Goal: Task Accomplishment & Management: Manage account settings

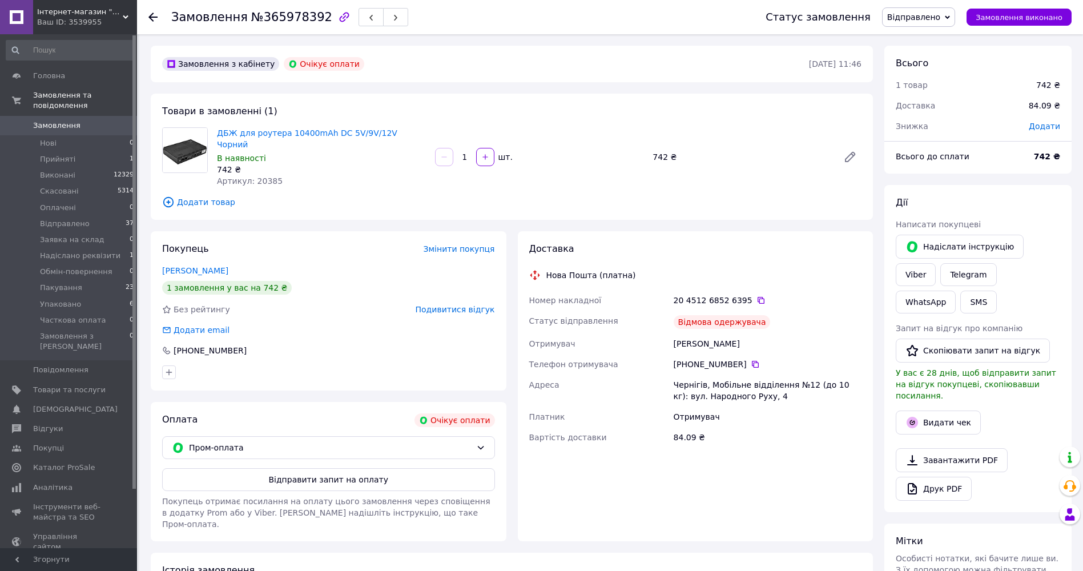
click at [940, 21] on span "Відправлено" at bounding box center [913, 17] width 53 height 9
click at [934, 77] on li "Скасовано" at bounding box center [929, 74] width 92 height 17
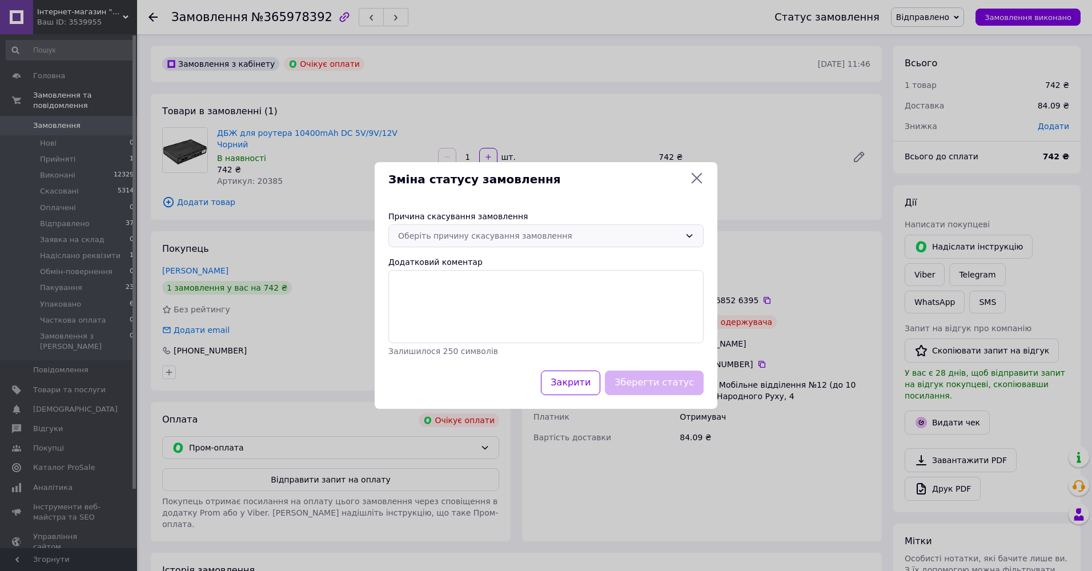
click at [558, 239] on div "Оберіть причину скасування замовлення" at bounding box center [539, 236] width 282 height 13
click at [468, 320] on li "На прохання покупця" at bounding box center [546, 322] width 314 height 21
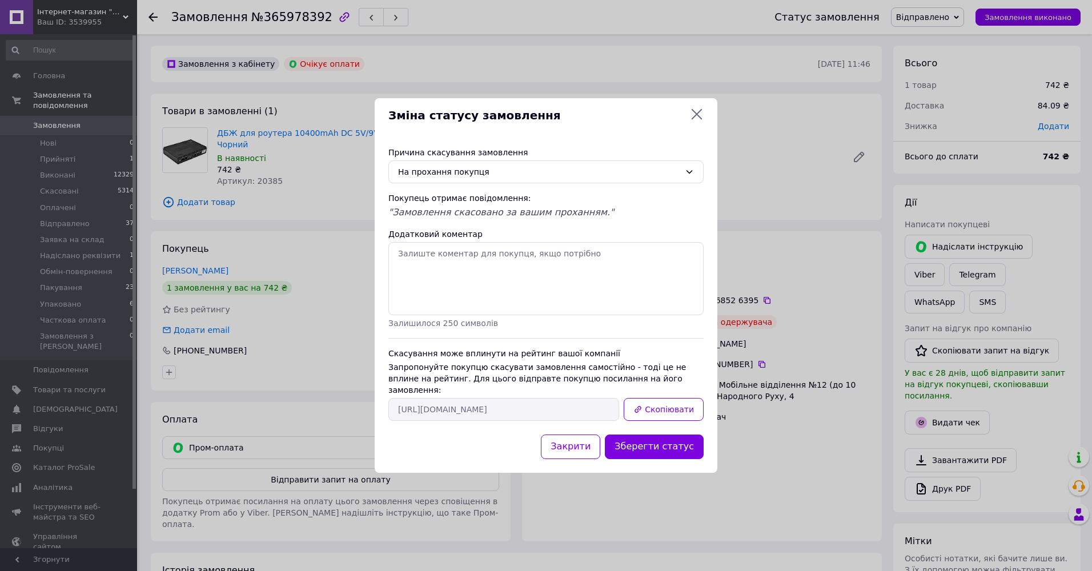
drag, startPoint x: 672, startPoint y: 438, endPoint x: 660, endPoint y: 440, distance: 12.2
click at [672, 437] on button "Зберегти статус" at bounding box center [654, 447] width 99 height 25
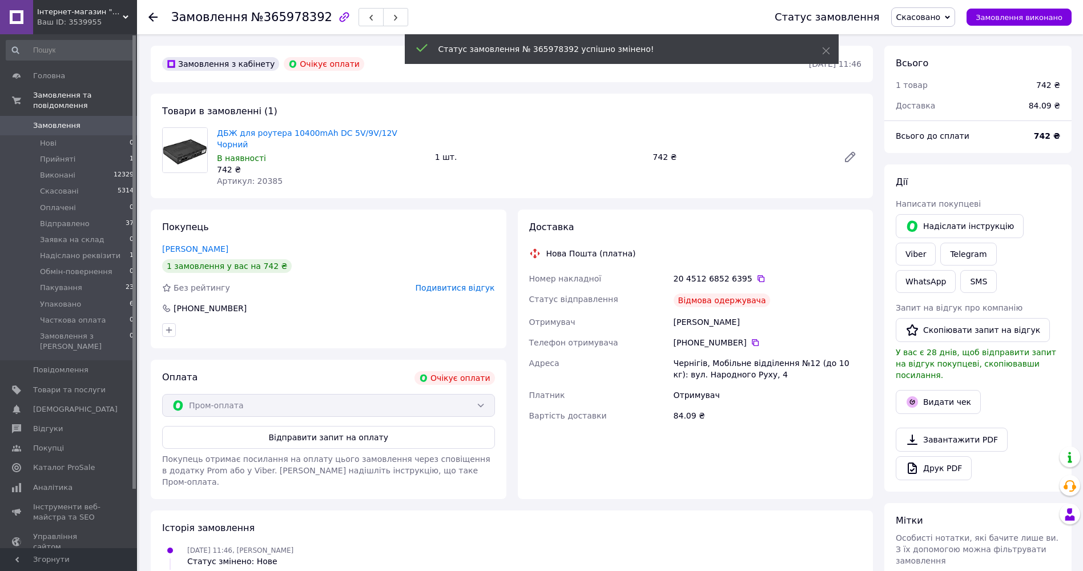
click at [474, 283] on span "Подивитися відгук" at bounding box center [455, 287] width 79 height 9
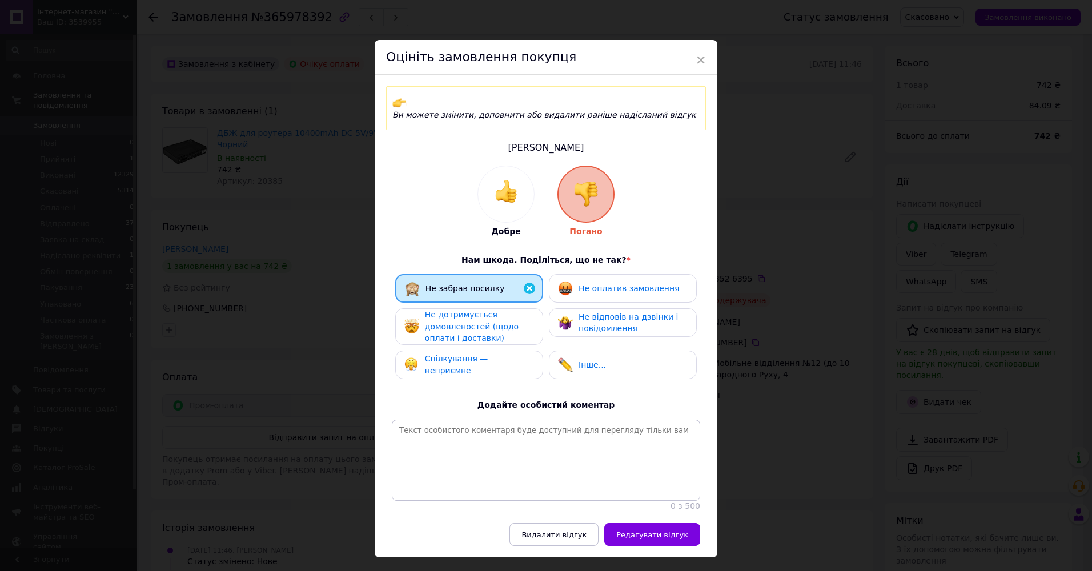
click at [626, 274] on div "Не оплатив замовлення" at bounding box center [623, 288] width 148 height 29
drag, startPoint x: 487, startPoint y: 317, endPoint x: 481, endPoint y: 317, distance: 6.3
click at [485, 317] on span "Не дотримується домовленостей (щодо оплати і доставки)" at bounding box center [472, 326] width 94 height 33
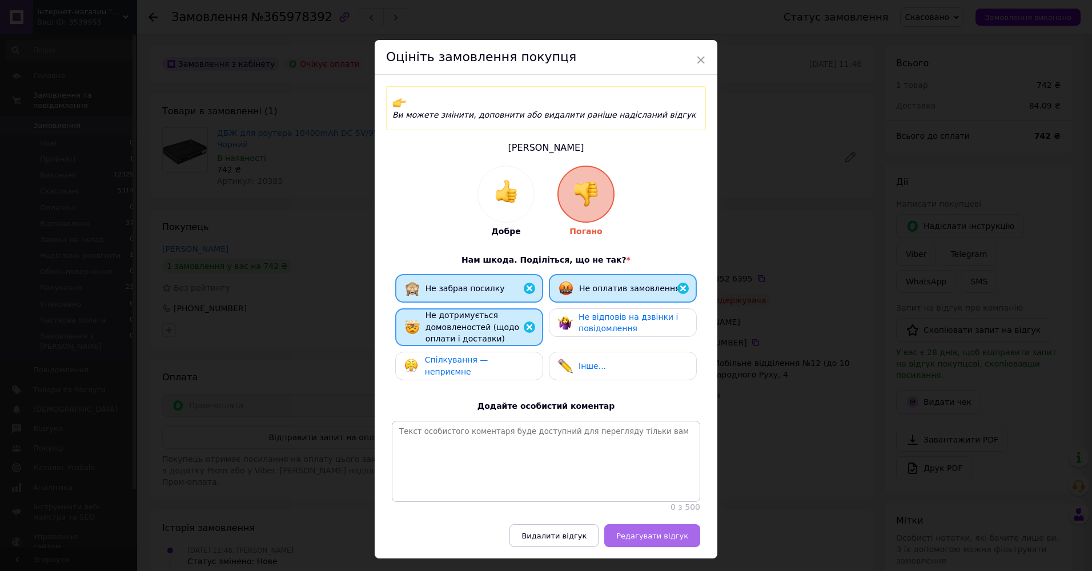
click at [656, 537] on span "Редагувати відгук" at bounding box center [652, 536] width 72 height 9
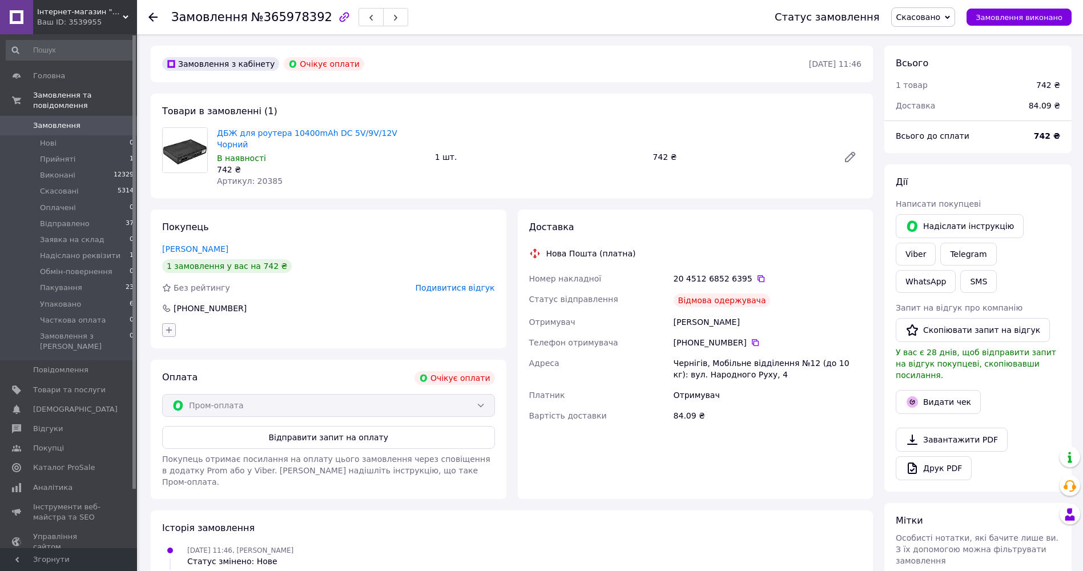
click at [171, 325] on icon "button" at bounding box center [168, 329] width 9 height 9
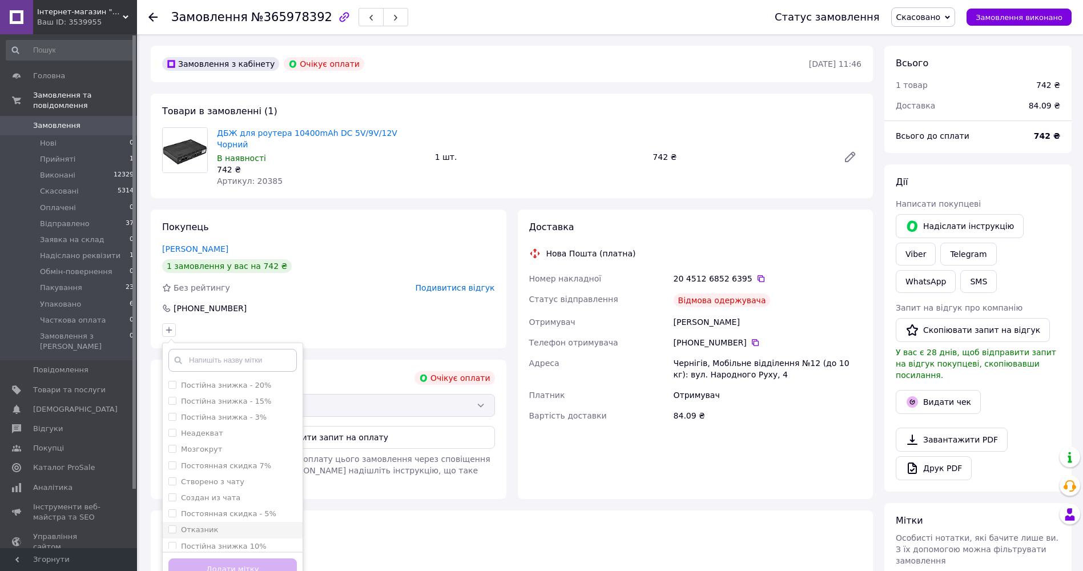
click at [200, 525] on label "Отказник" at bounding box center [199, 529] width 37 height 9
checkbox input "true"
click at [231, 558] on button "Додати мітку" at bounding box center [232, 569] width 128 height 22
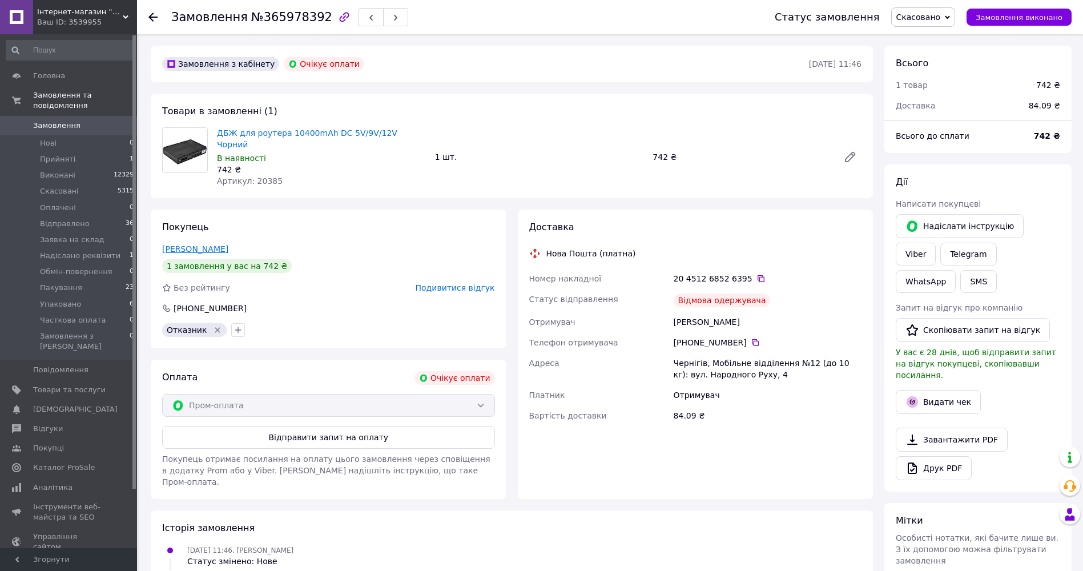
click at [223, 244] on link "[PERSON_NAME]" at bounding box center [195, 248] width 66 height 9
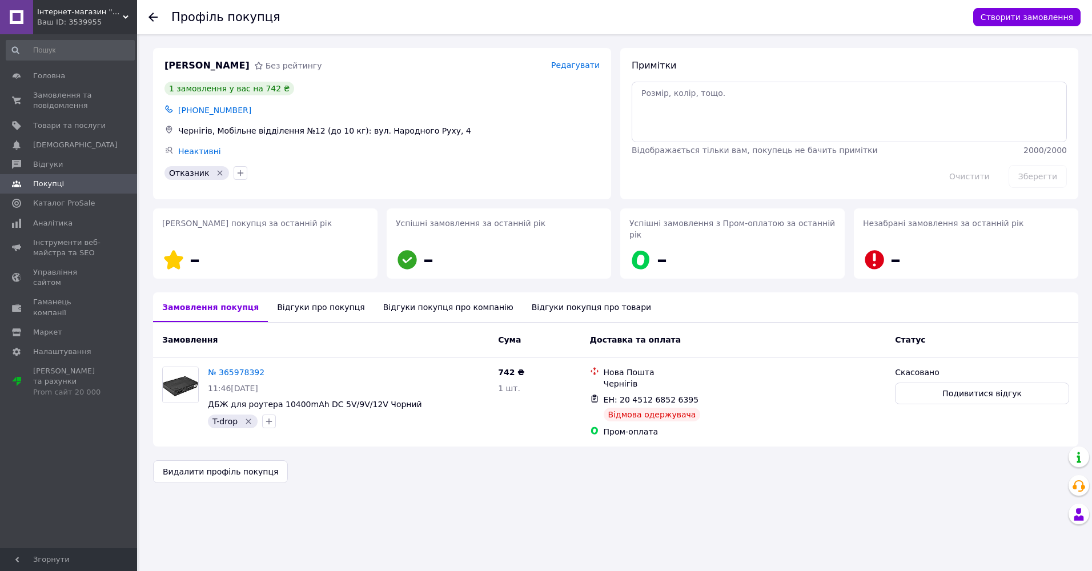
click at [304, 293] on div "Відгуки про покупця" at bounding box center [321, 307] width 106 height 30
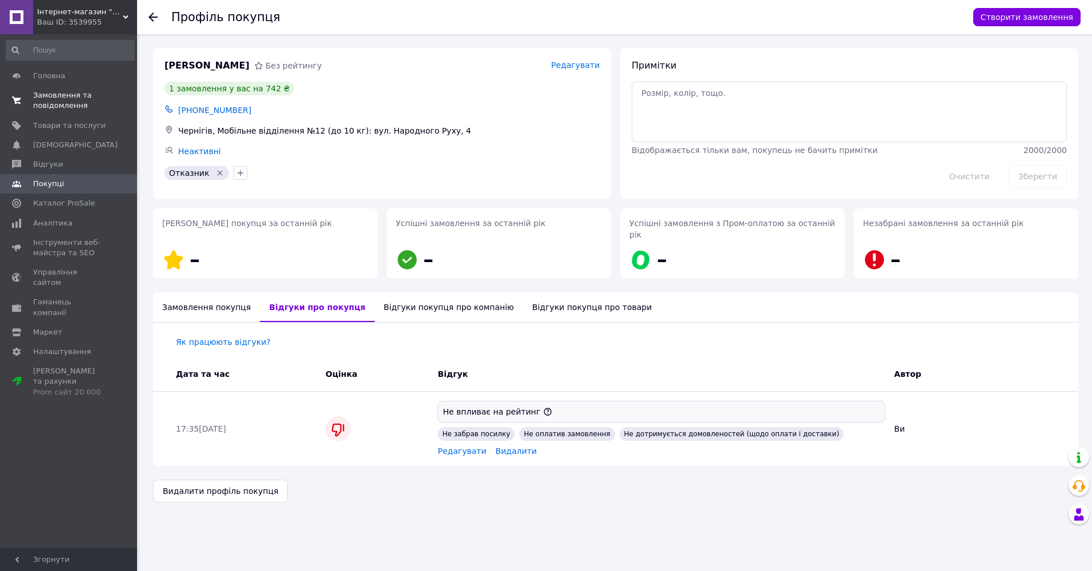
click at [51, 100] on span "Замовлення та повідомлення" at bounding box center [69, 100] width 73 height 21
